Goal: Book appointment/travel/reservation

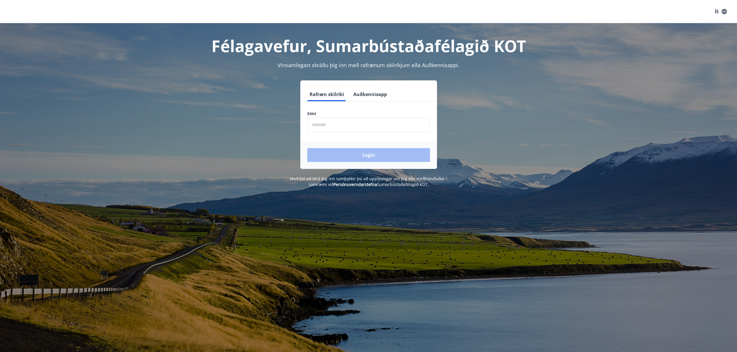
click at [348, 123] on input "phone" at bounding box center [368, 125] width 123 height 14
click at [345, 124] on input "phone" at bounding box center [368, 125] width 123 height 14
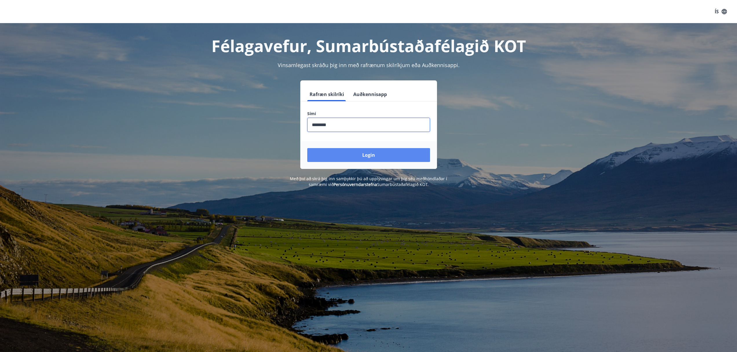
type input "********"
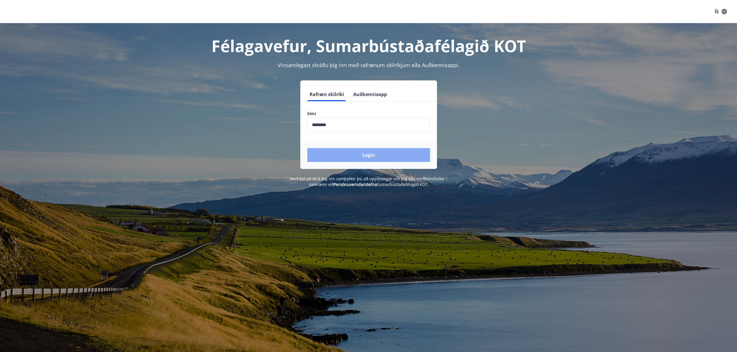
click at [375, 155] on button "Login" at bounding box center [368, 155] width 123 height 14
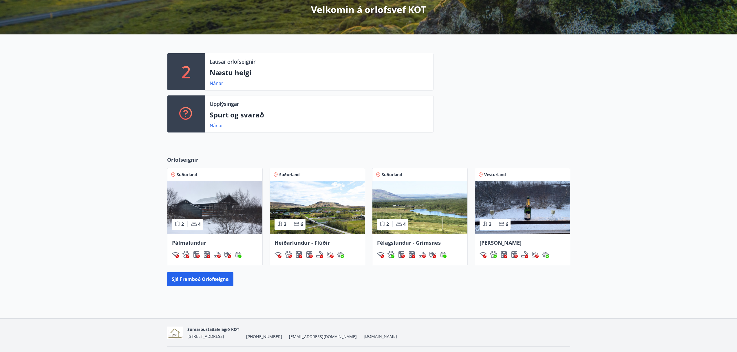
scroll to position [125, 0]
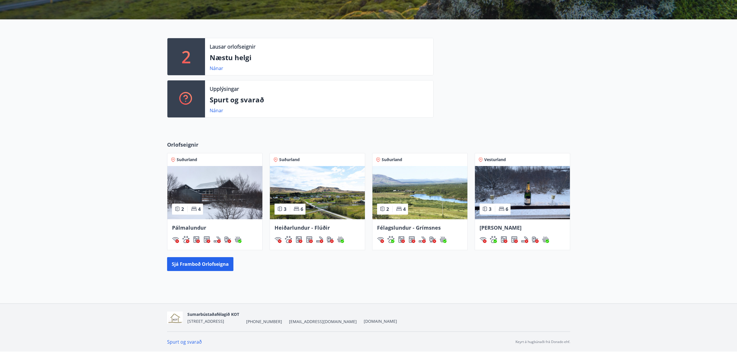
click at [300, 228] on span "Heiðarlundur - Flúðir" at bounding box center [302, 227] width 55 height 7
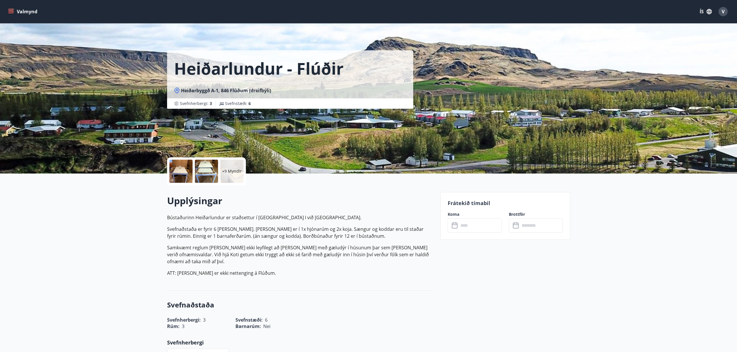
click at [182, 168] on div at bounding box center [180, 171] width 23 height 23
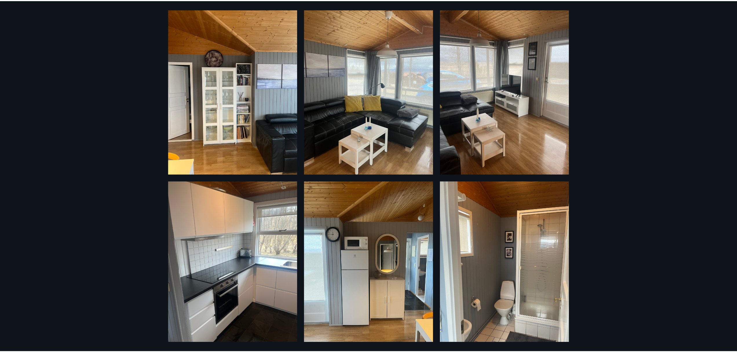
scroll to position [508, 0]
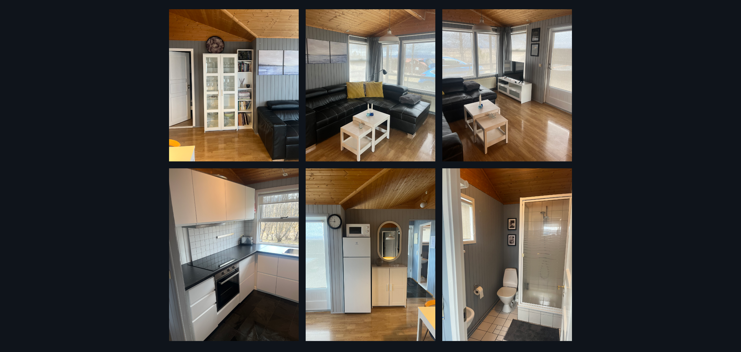
click at [616, 150] on div "15 Myndir" at bounding box center [370, 176] width 741 height 352
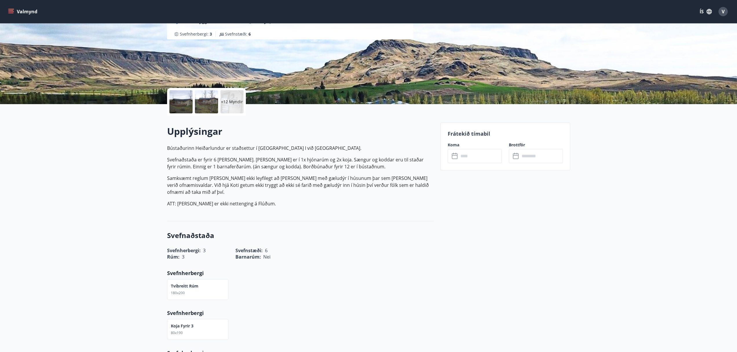
scroll to position [125, 0]
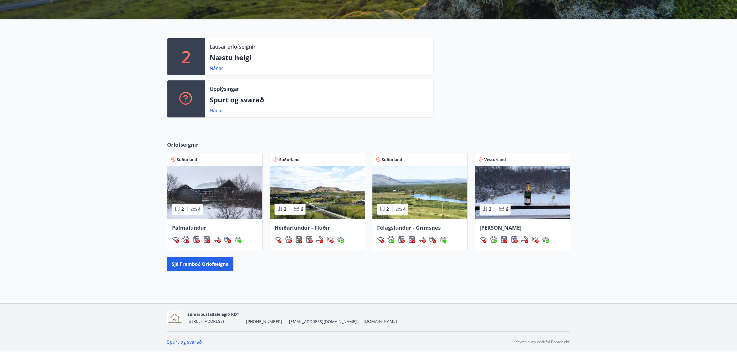
click at [503, 228] on span "[PERSON_NAME]" at bounding box center [501, 227] width 42 height 7
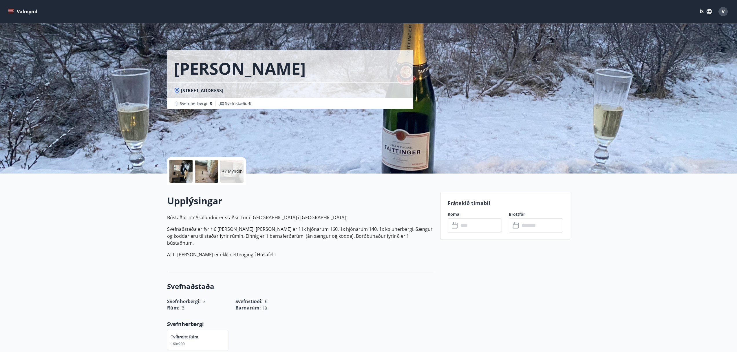
click at [178, 168] on div at bounding box center [180, 171] width 23 height 23
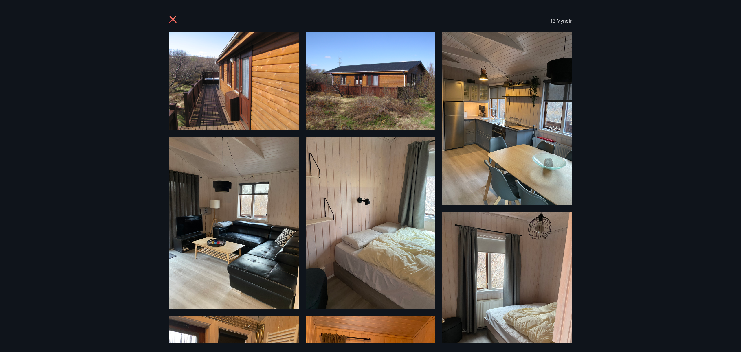
click at [173, 19] on icon at bounding box center [172, 19] width 7 height 7
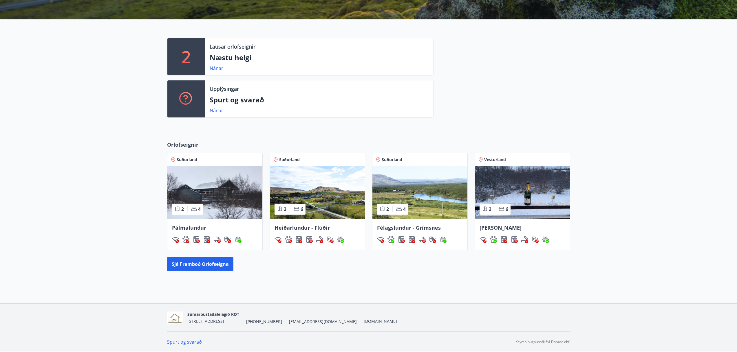
scroll to position [125, 0]
click at [194, 228] on span "Pálmalundur" at bounding box center [189, 227] width 34 height 7
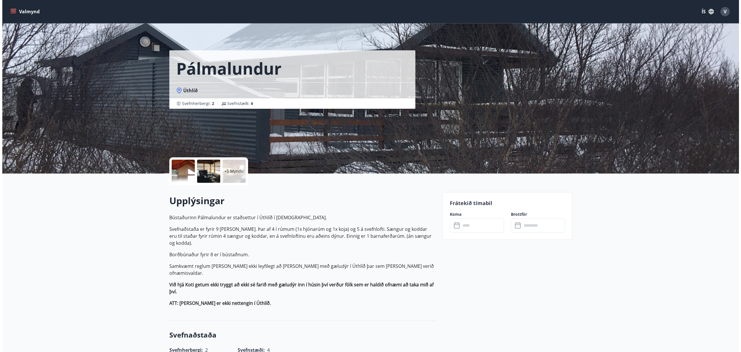
scroll to position [1, 0]
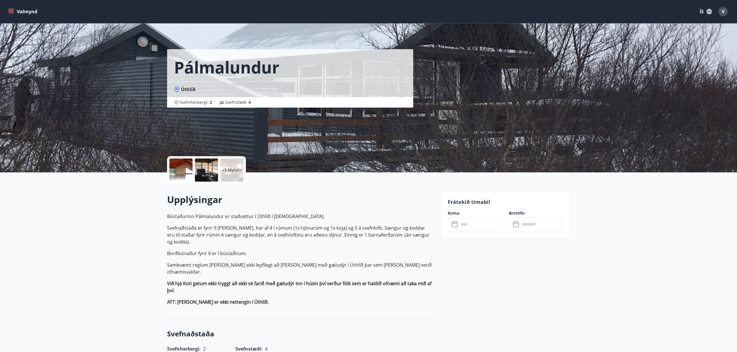
click at [186, 173] on div at bounding box center [180, 170] width 23 height 23
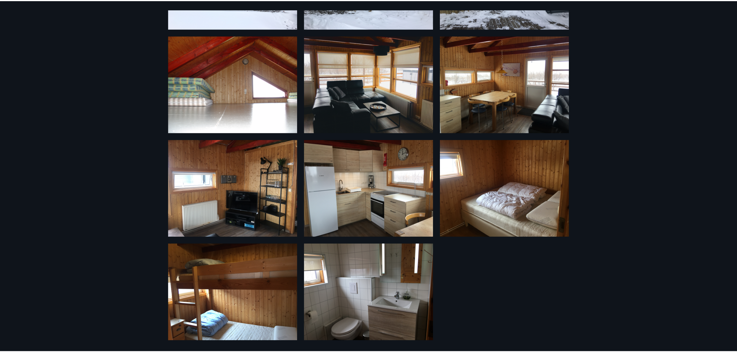
scroll to position [0, 0]
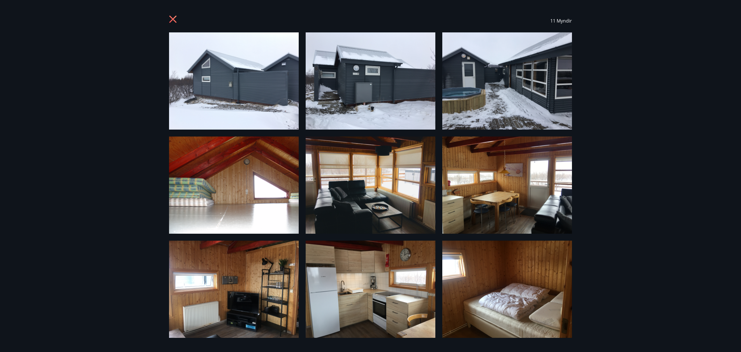
click at [168, 18] on div "11 Myndir" at bounding box center [370, 20] width 417 height 23
click at [172, 18] on icon at bounding box center [172, 19] width 7 height 7
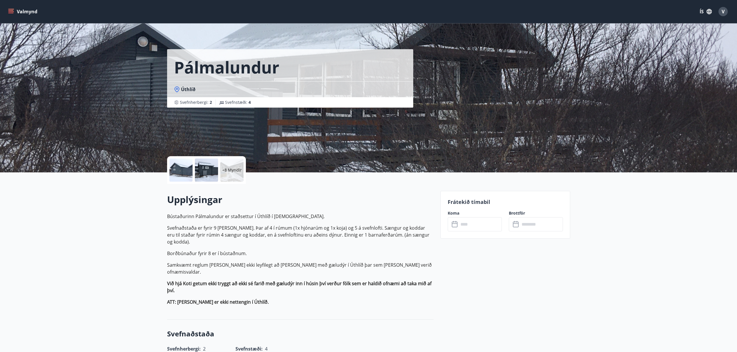
scroll to position [125, 0]
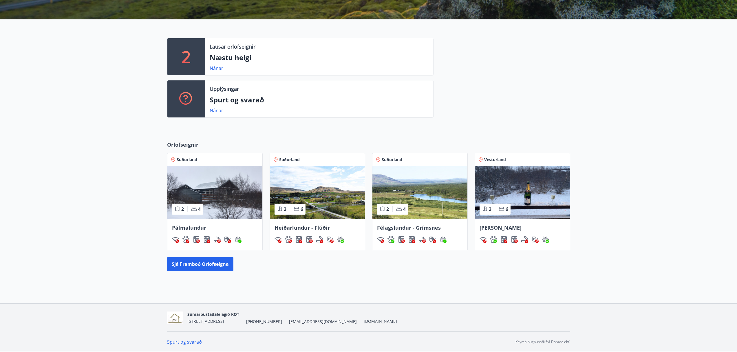
click at [405, 229] on span "Félagslundur - Grímsnes" at bounding box center [409, 227] width 64 height 7
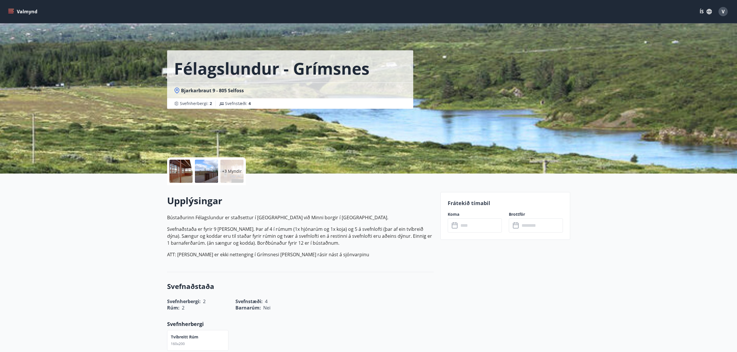
click at [182, 168] on div at bounding box center [180, 171] width 23 height 23
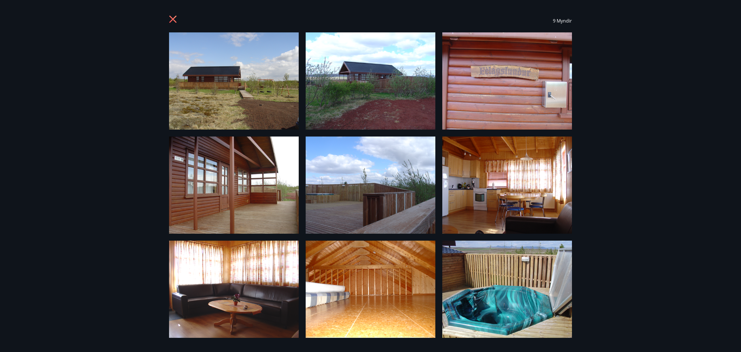
click at [173, 19] on icon at bounding box center [172, 19] width 1 height 1
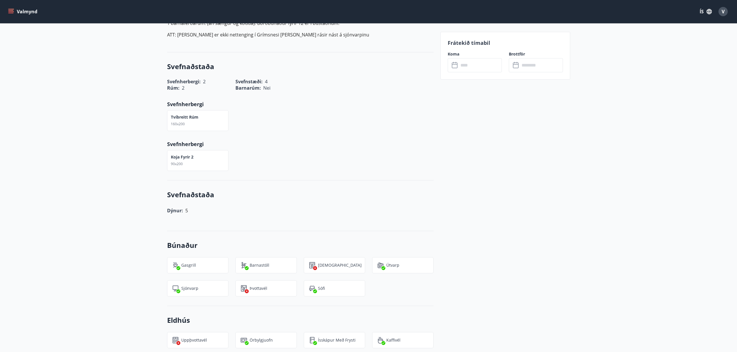
scroll to position [32, 0]
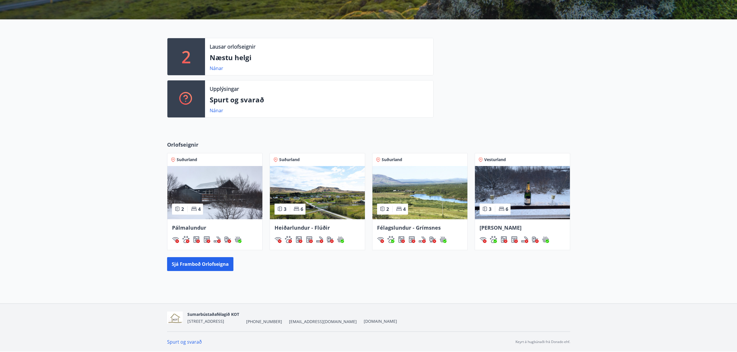
scroll to position [124, 0]
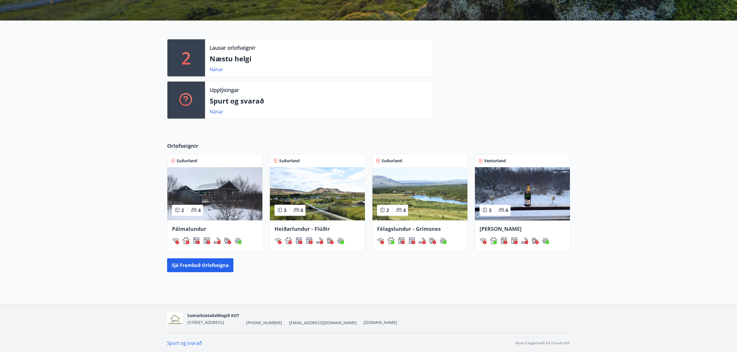
click at [530, 196] on img at bounding box center [522, 193] width 95 height 53
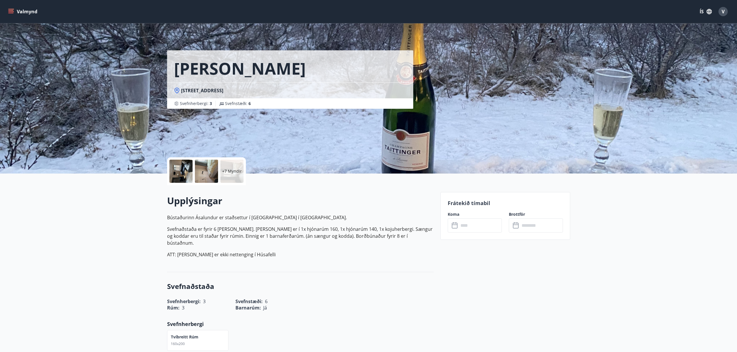
click at [180, 169] on div at bounding box center [180, 171] width 23 height 23
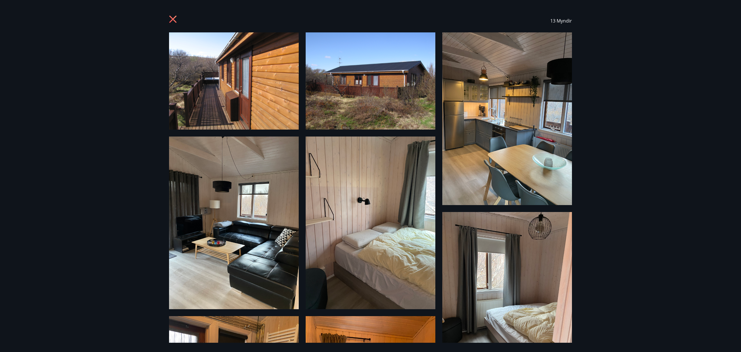
click at [172, 19] on icon at bounding box center [172, 19] width 7 height 7
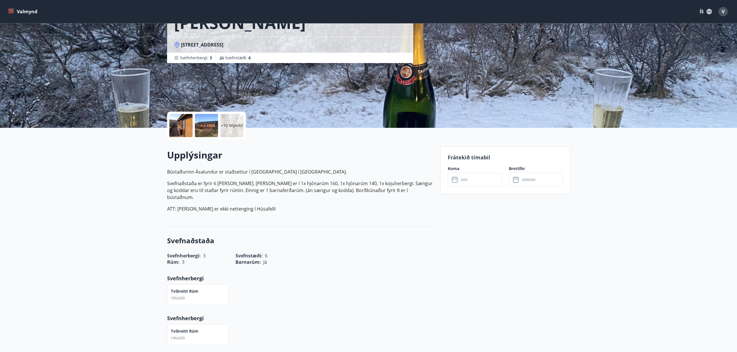
scroll to position [45, 0]
click at [476, 180] on input "text" at bounding box center [480, 180] width 43 height 14
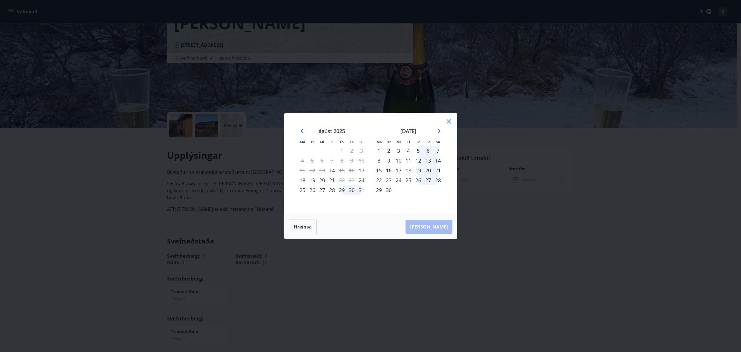
click at [449, 122] on icon at bounding box center [449, 121] width 1 height 1
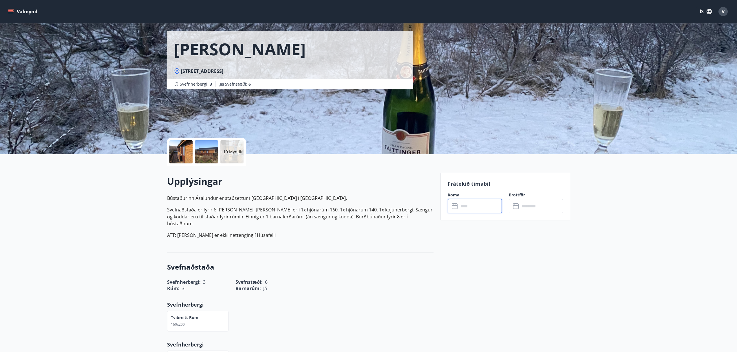
scroll to position [0, 0]
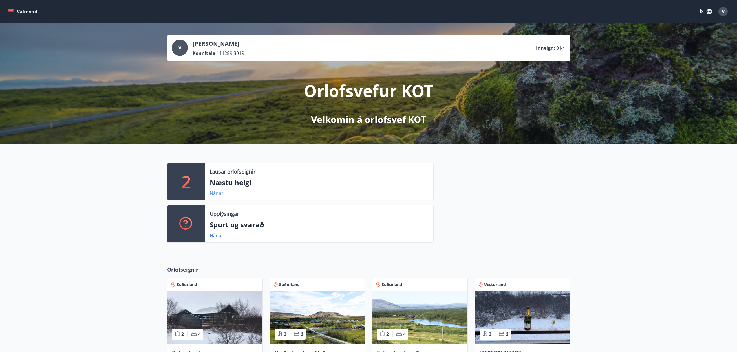
click at [217, 193] on link "Nánar" at bounding box center [217, 193] width 14 height 6
